Goal: Transaction & Acquisition: Purchase product/service

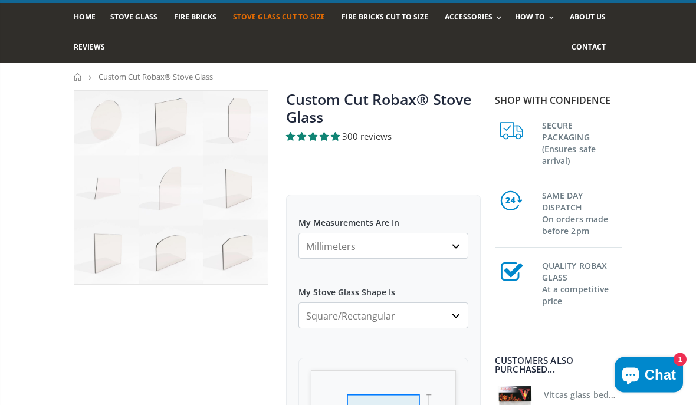
scroll to position [77, 0]
click at [467, 322] on select "Square/Rectangular Arched Half Arch Both Top Corners Cut Single Corner Cut All …" at bounding box center [384, 316] width 170 height 26
select select "arched"
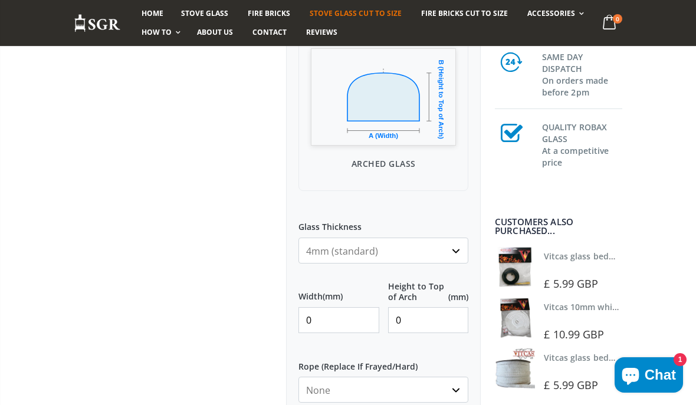
scroll to position [401, 0]
click at [346, 310] on input "0" at bounding box center [339, 319] width 81 height 26
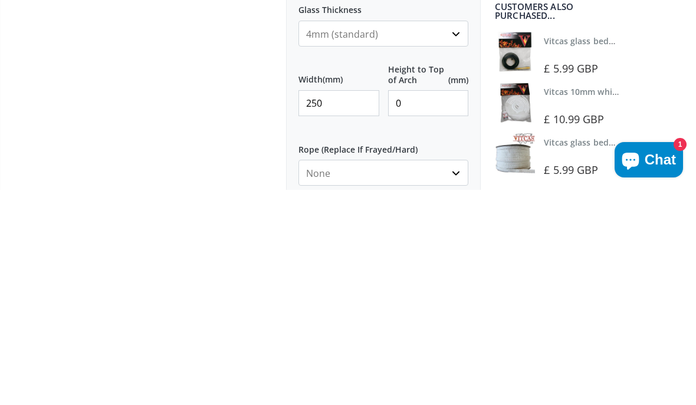
type input "250"
click at [424, 306] on input "0" at bounding box center [428, 319] width 81 height 26
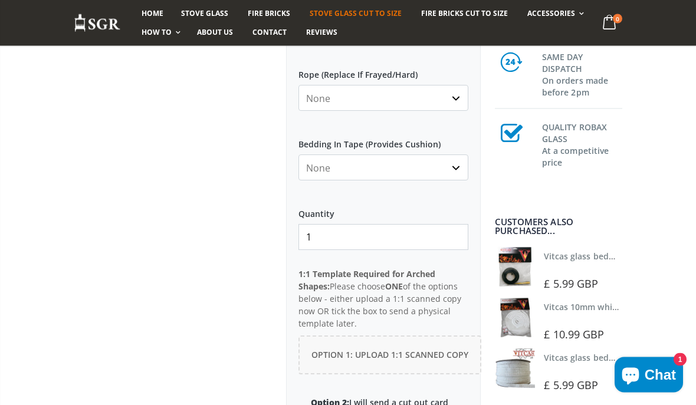
scroll to position [691, 0]
type input "210"
click at [413, 356] on span "Option 1: Upload 1:1 Scanned Copy" at bounding box center [390, 354] width 157 height 11
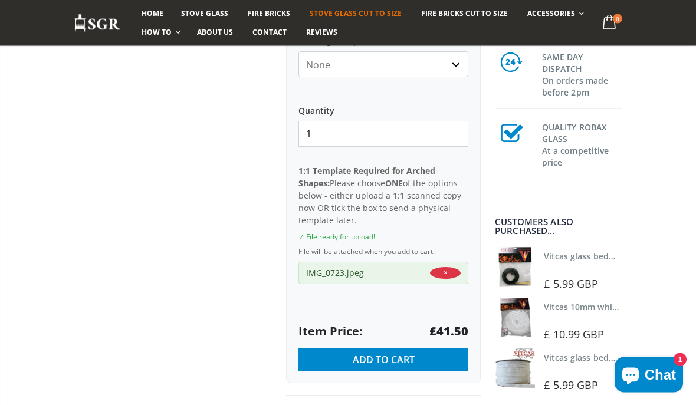
scroll to position [795, 0]
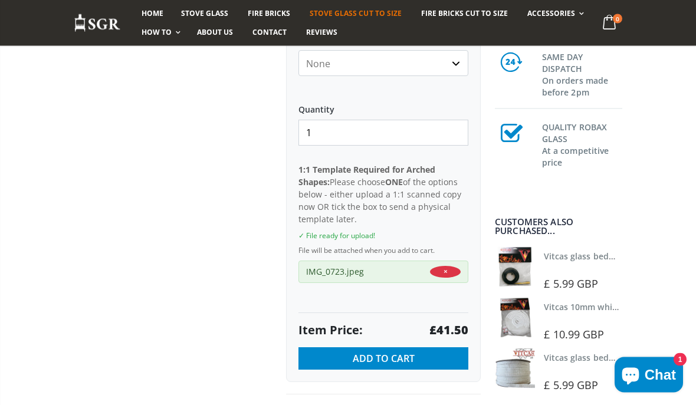
click at [365, 233] on div "✓ File ready for upload!" at bounding box center [384, 237] width 170 height 10
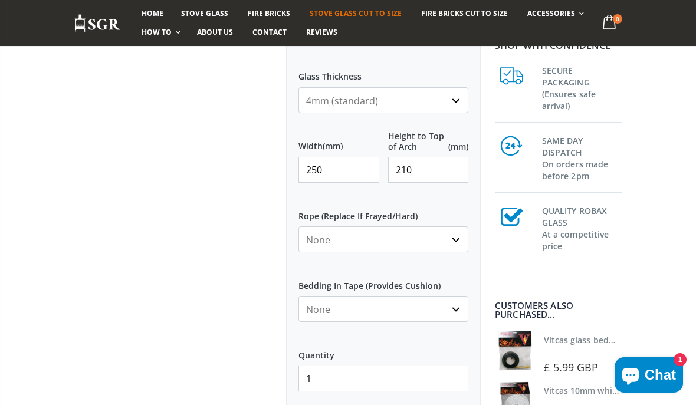
scroll to position [544, 0]
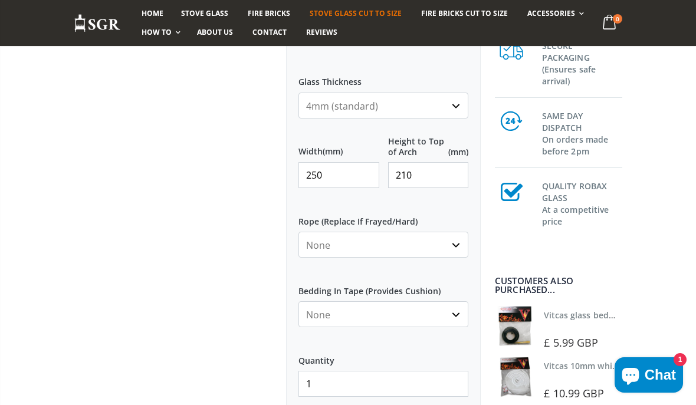
click at [355, 172] on input "250" at bounding box center [339, 175] width 81 height 26
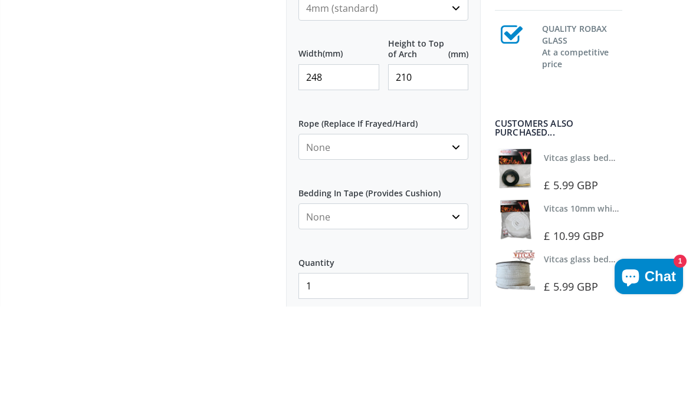
type input "248"
click at [435, 163] on input "210" at bounding box center [428, 176] width 81 height 26
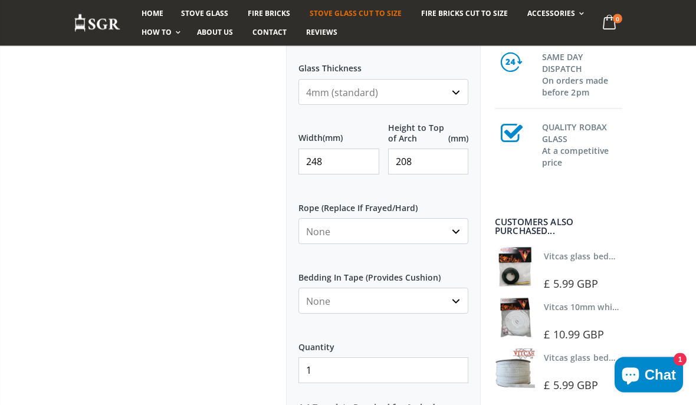
scroll to position [558, 0]
type input "208"
click at [345, 157] on input "248" at bounding box center [339, 162] width 81 height 26
type input "250"
click at [438, 159] on input "208" at bounding box center [428, 162] width 81 height 26
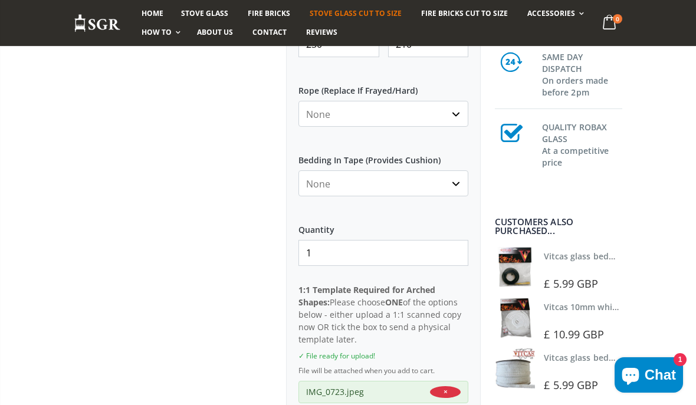
scroll to position [679, 0]
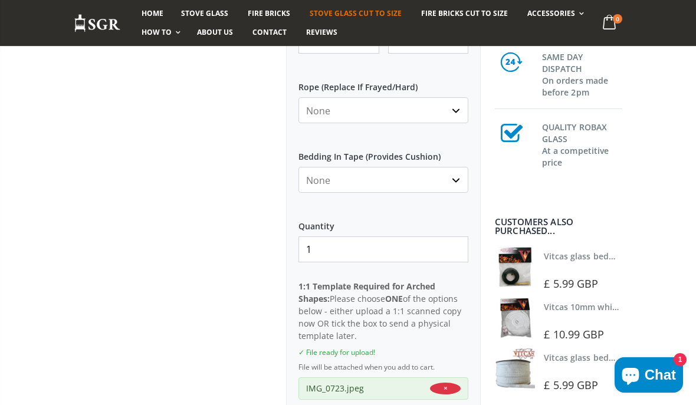
type input "210"
click at [454, 184] on select "None Black White" at bounding box center [384, 180] width 170 height 26
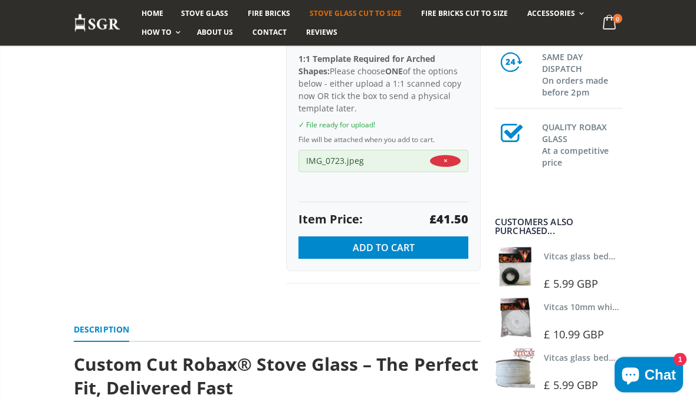
scroll to position [949, 0]
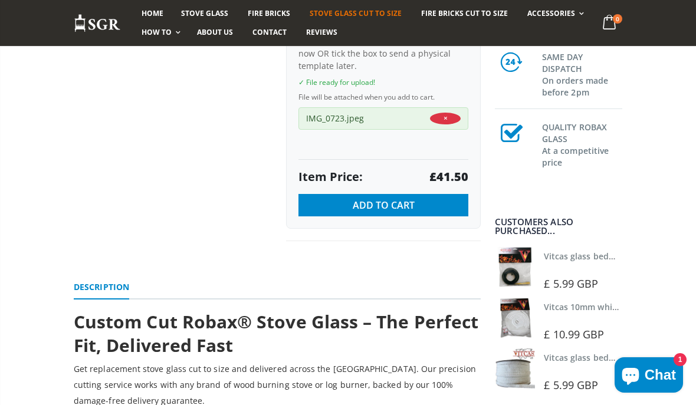
click at [391, 202] on span "Add to Cart" at bounding box center [384, 205] width 62 height 13
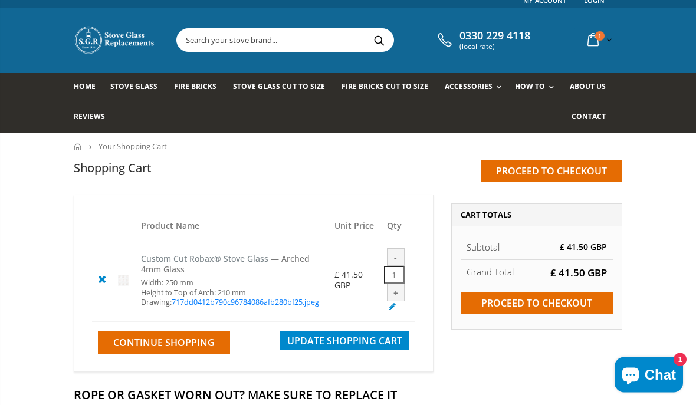
scroll to position [8, 0]
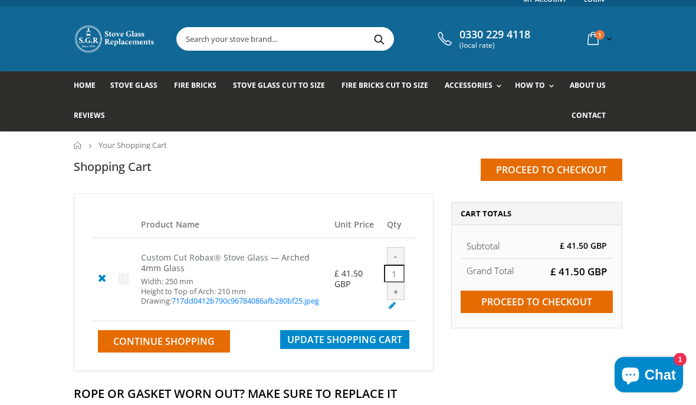
click at [535, 303] on input "Proceed to checkout" at bounding box center [537, 303] width 152 height 22
